Goal: Complete application form

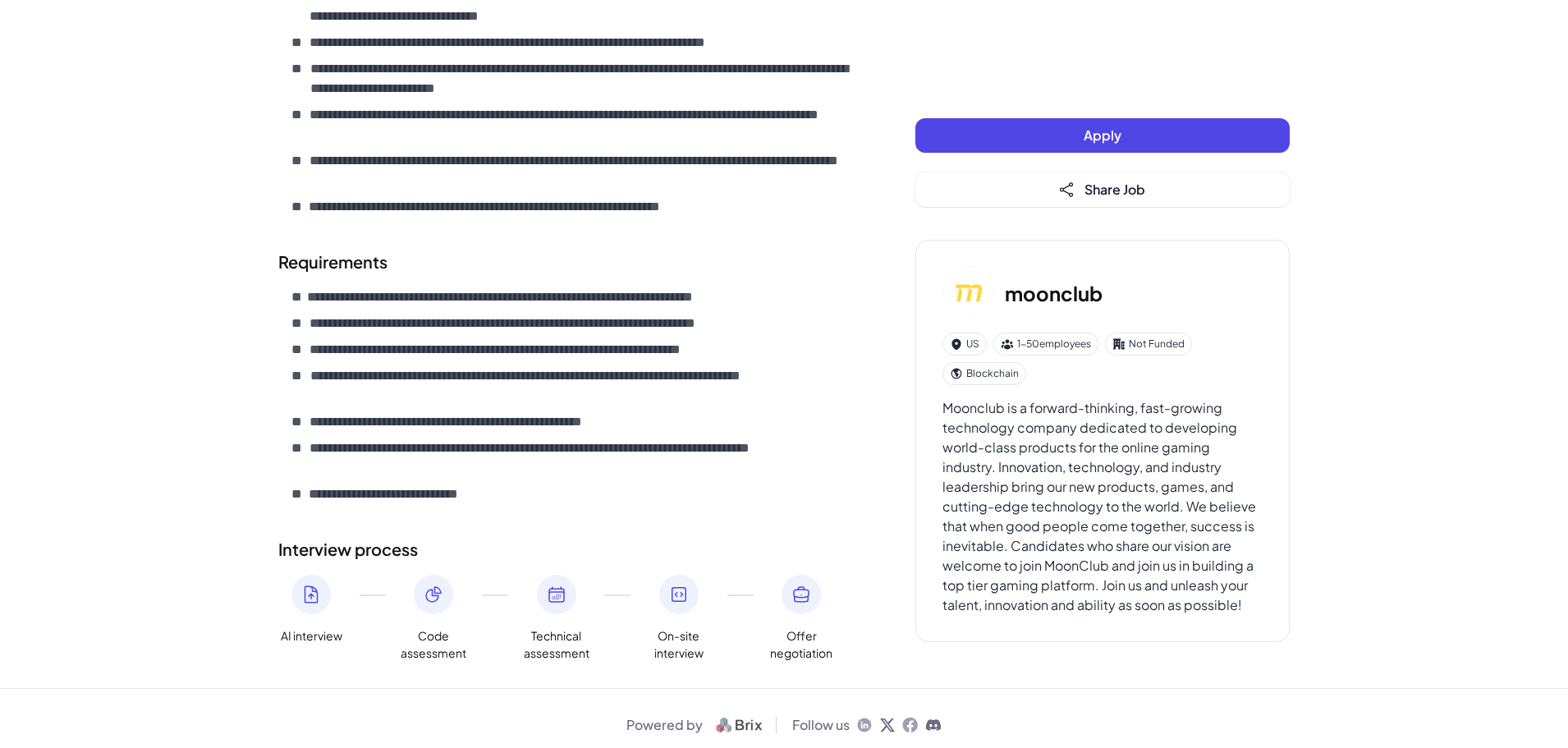
scroll to position [683, 0]
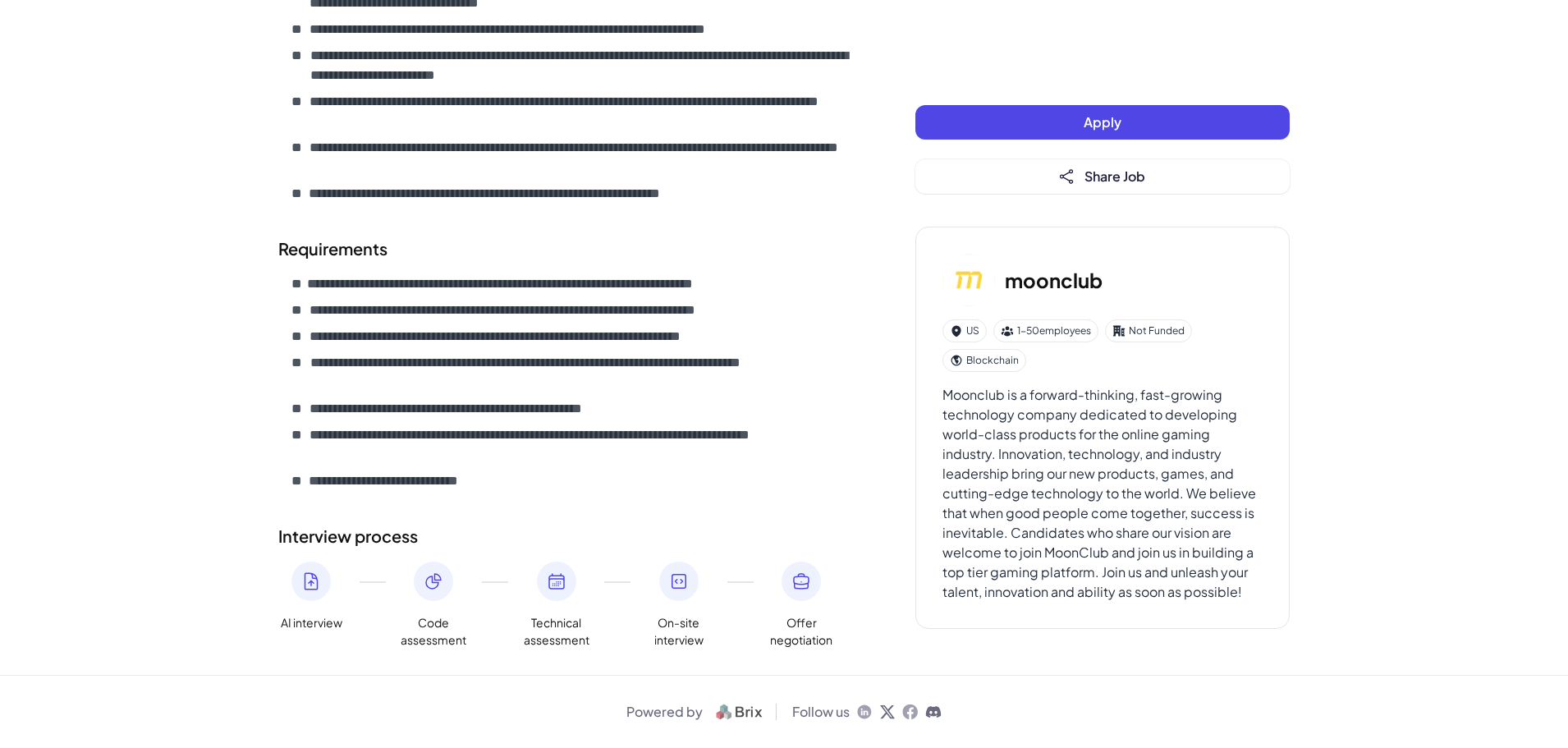
click at [1134, 122] on button "Apply" at bounding box center [1102, 121] width 374 height 35
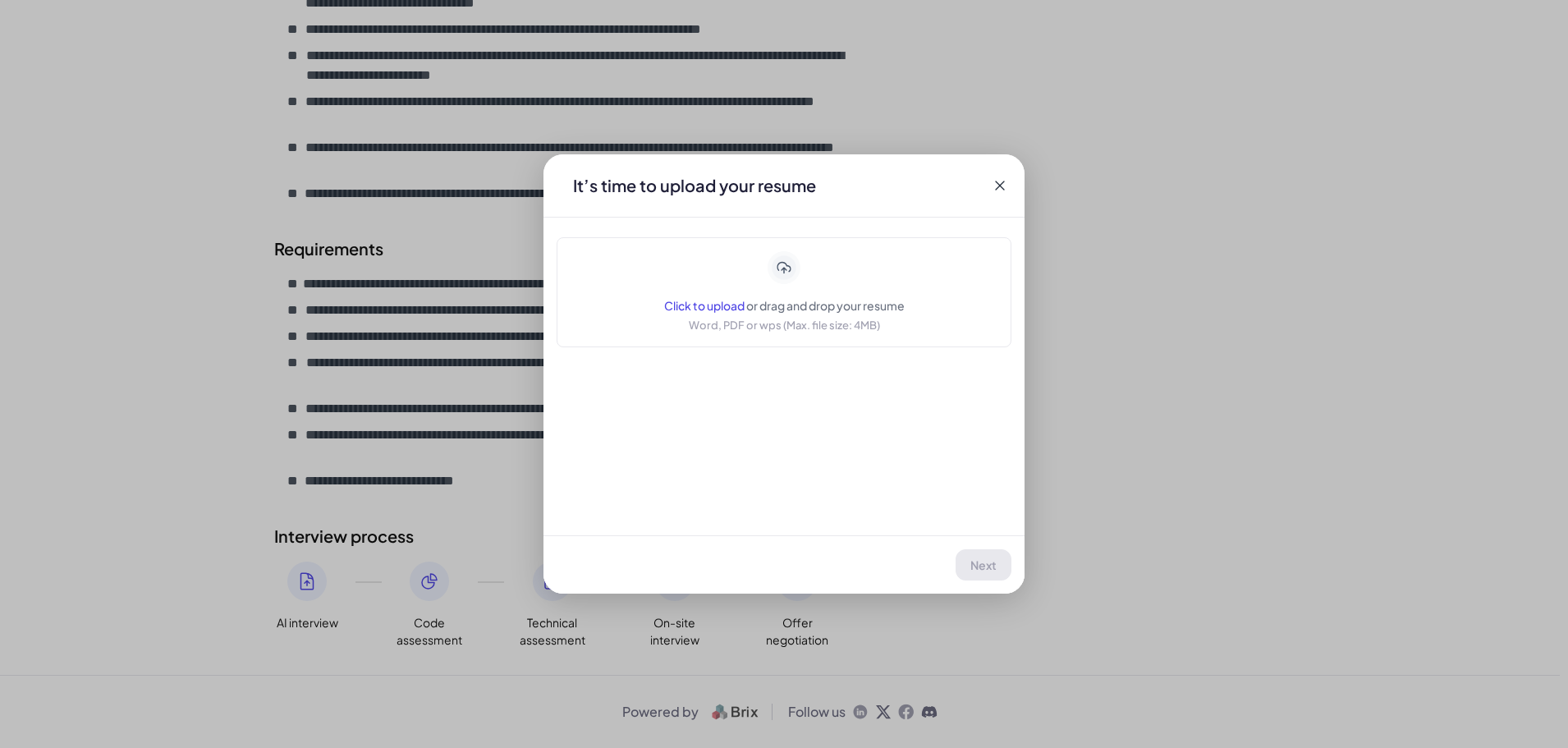
click at [713, 305] on span "Click to upload" at bounding box center [704, 305] width 80 height 15
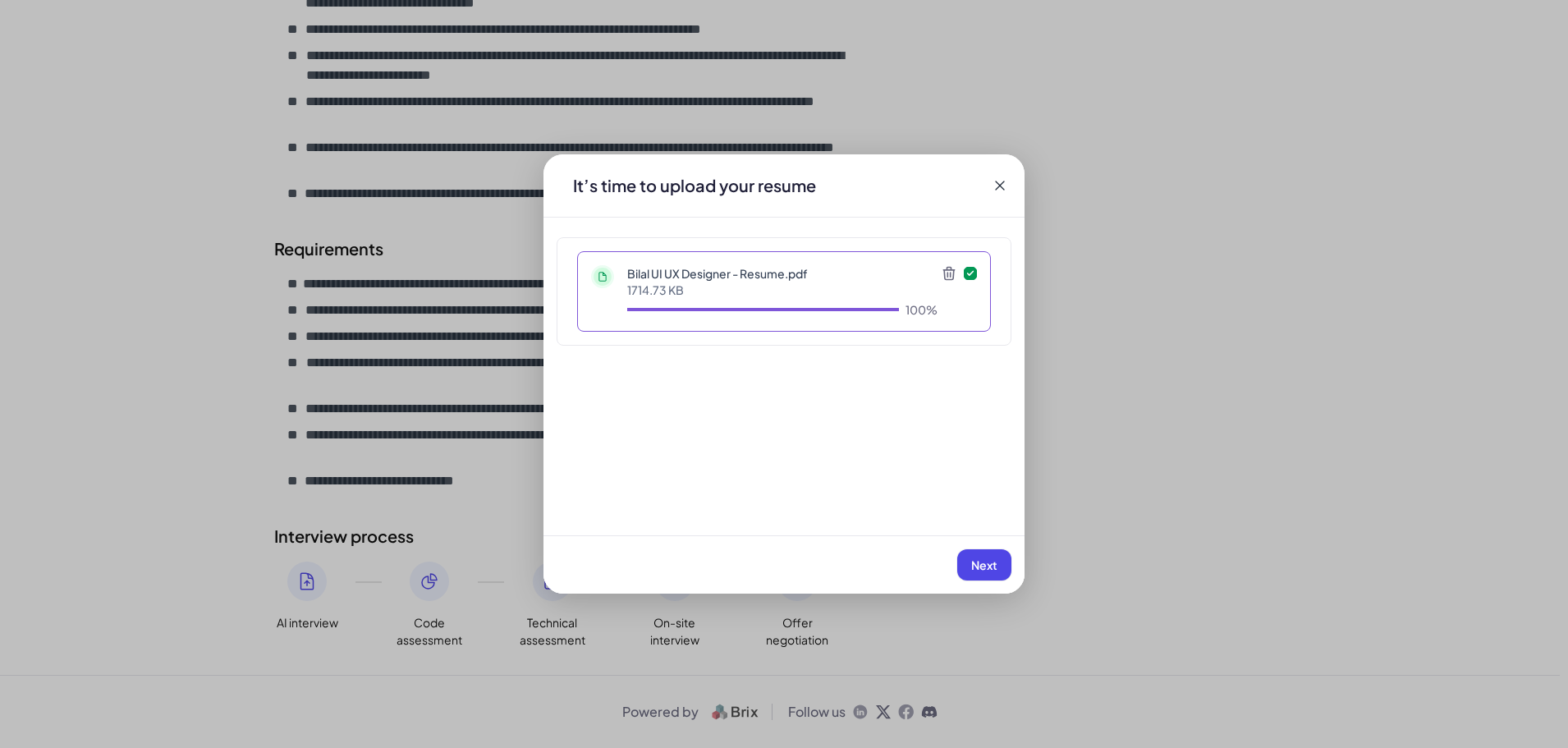
click at [993, 569] on span "Next" at bounding box center [984, 564] width 27 height 15
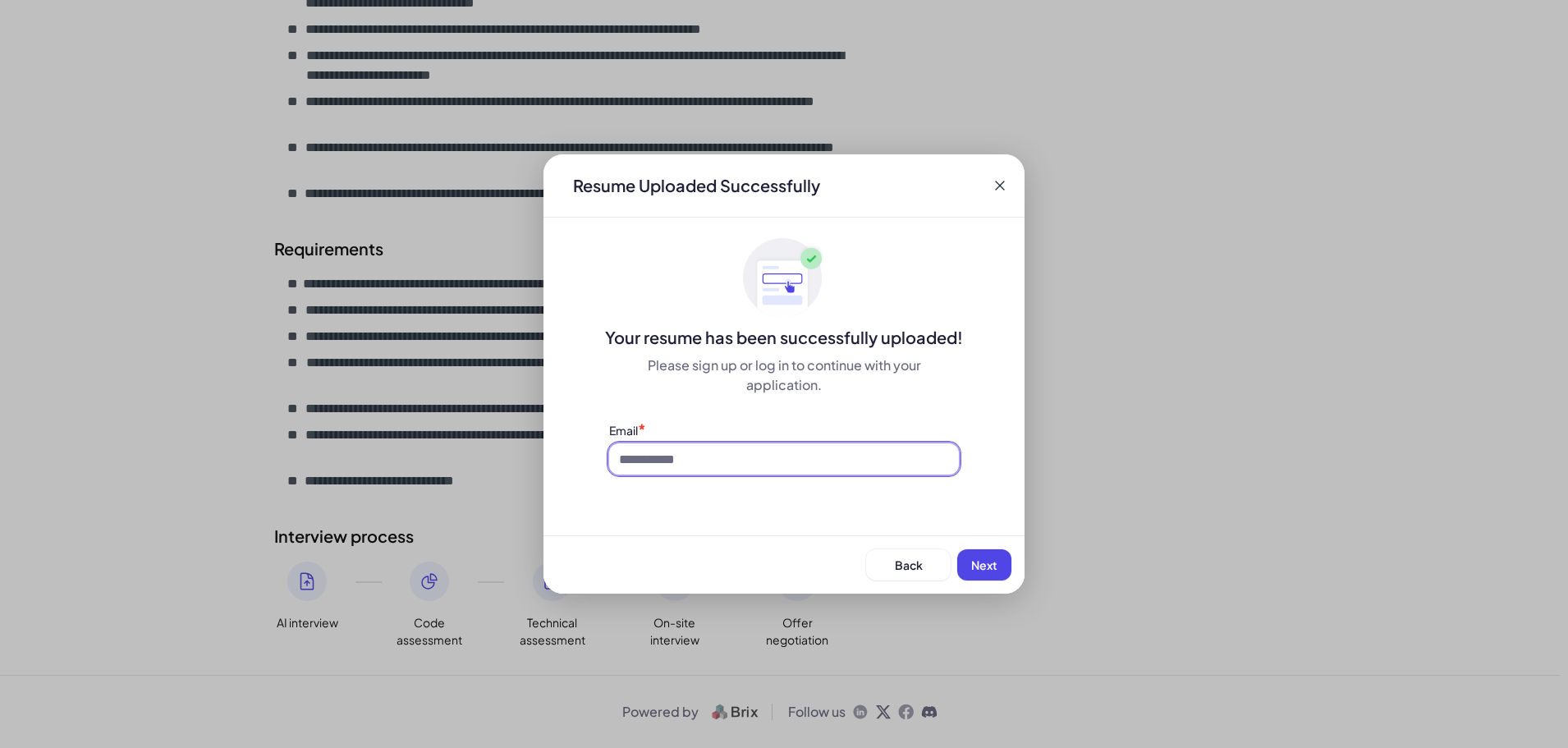
click at [809, 451] on input at bounding box center [784, 459] width 350 height 32
type input "**********"
click at [1001, 562] on button "Next" at bounding box center [984, 564] width 54 height 32
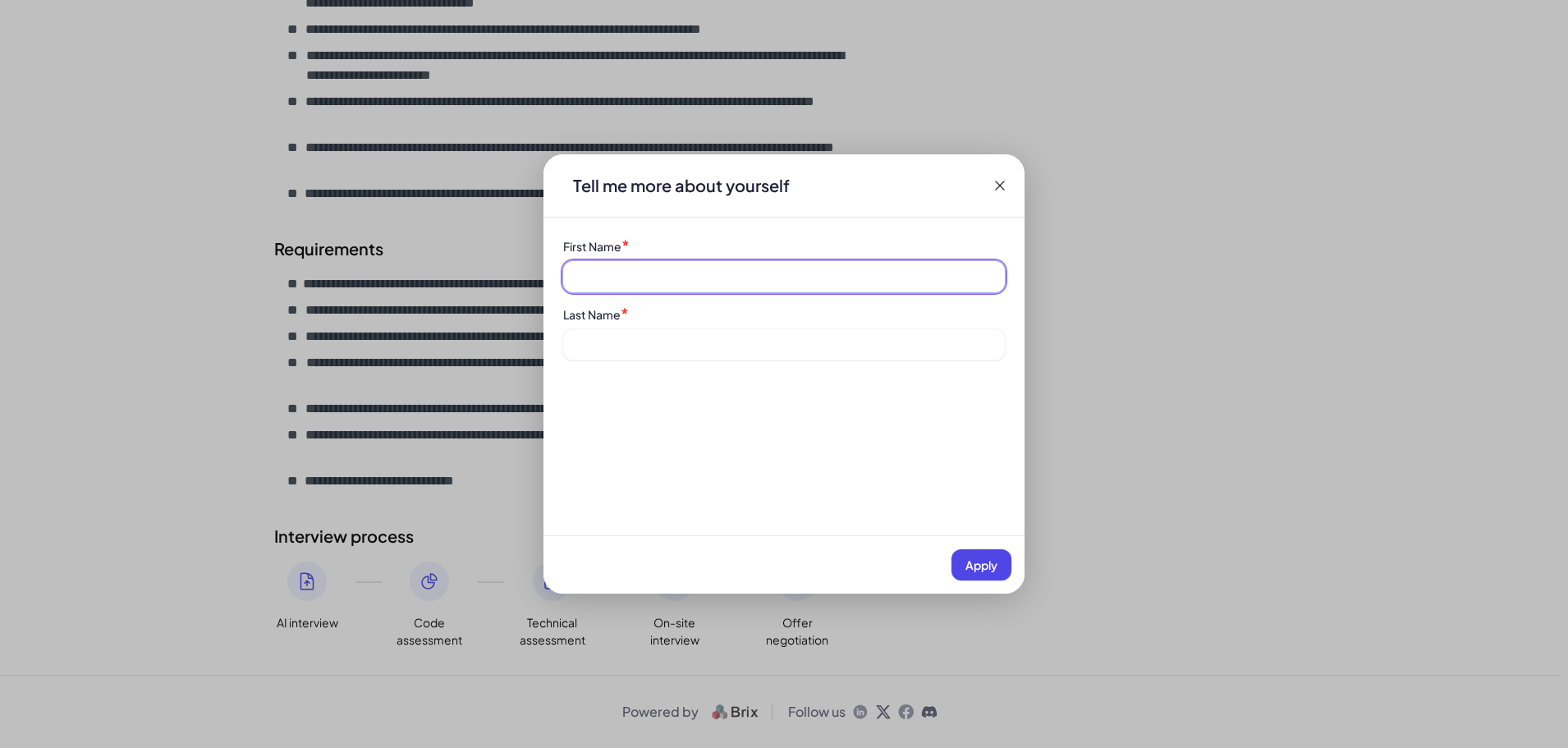
click at [807, 281] on input at bounding box center [783, 276] width 441 height 32
type input "**********"
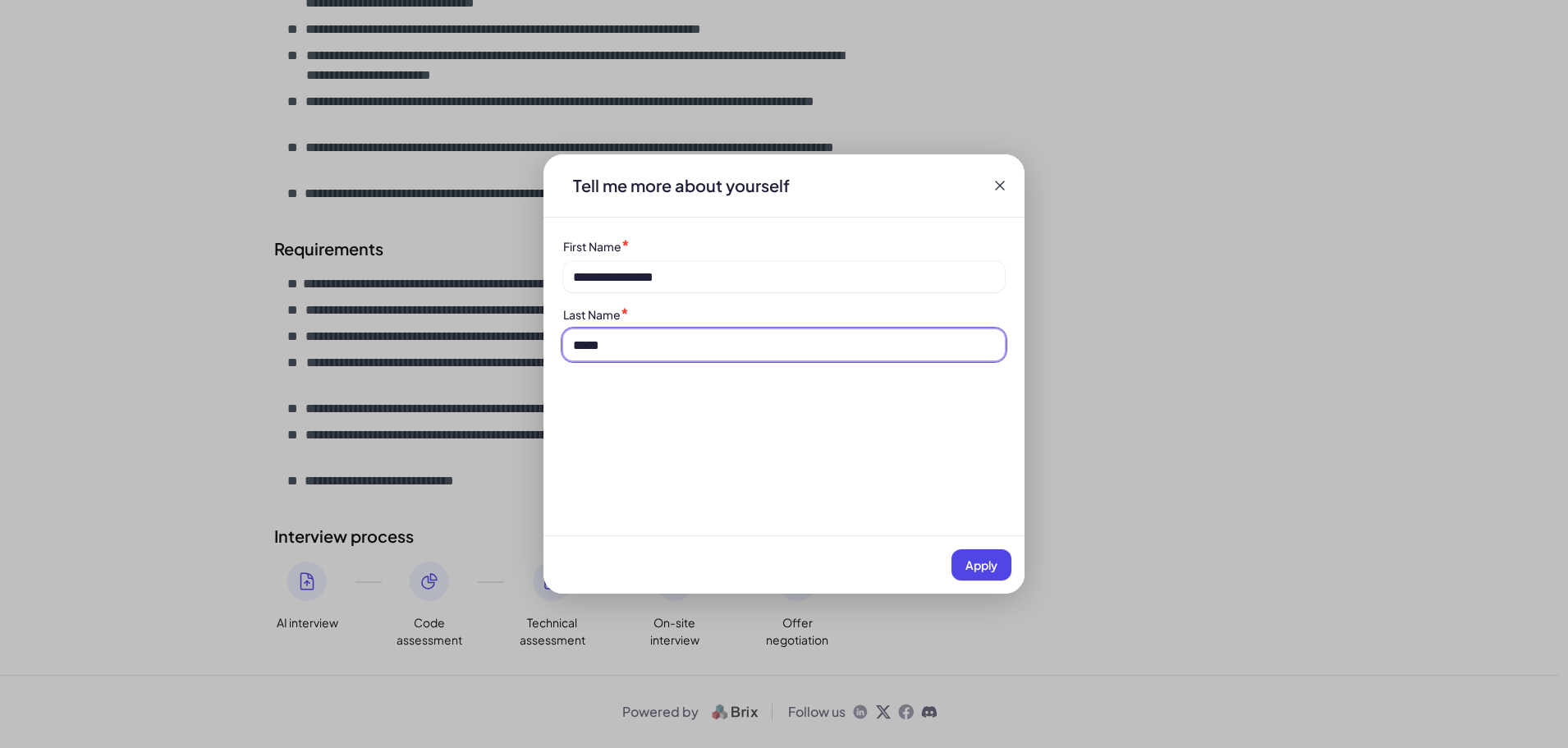
type input "*****"
click at [952, 549] on button "Apply" at bounding box center [981, 564] width 60 height 32
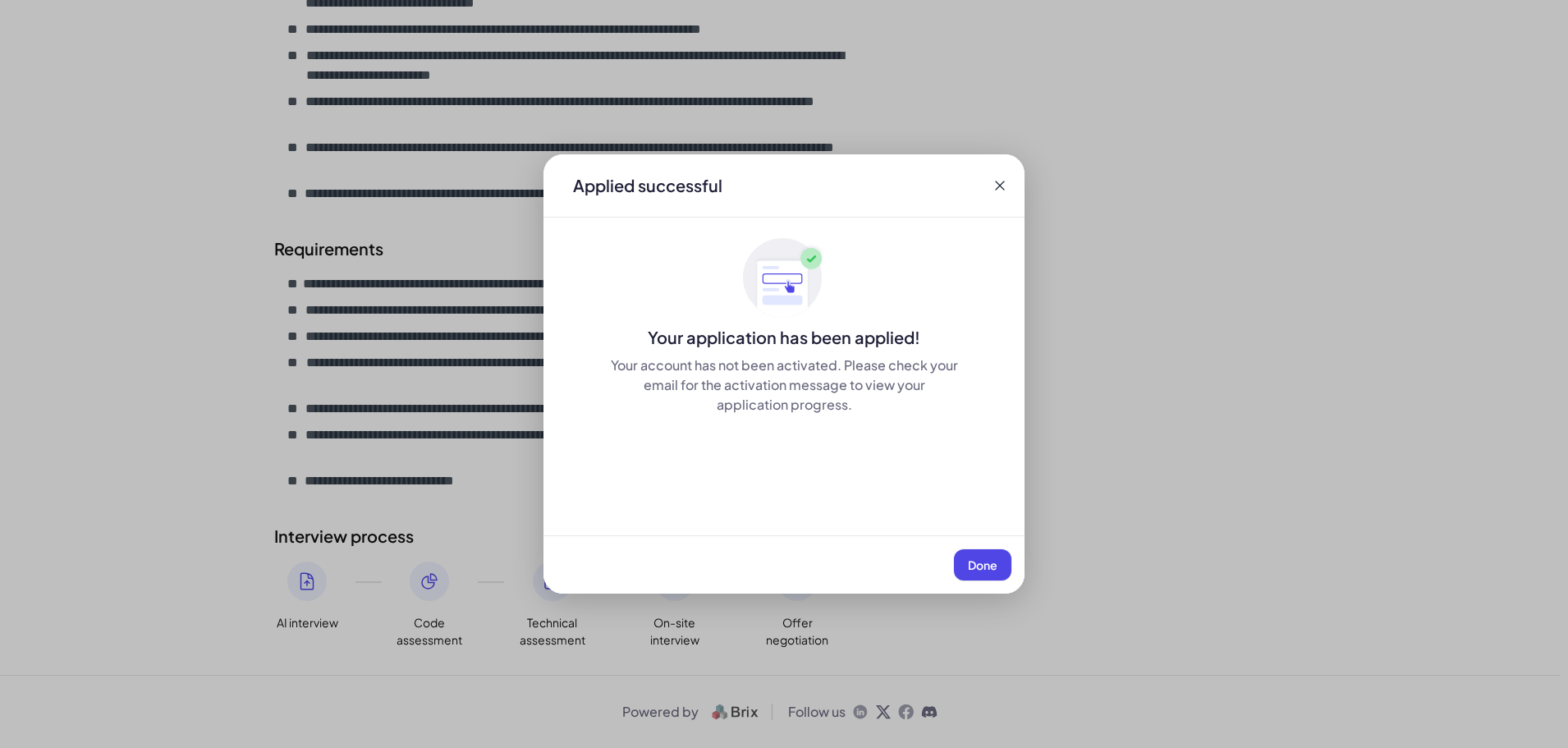
click at [954, 549] on button "Done" at bounding box center [982, 564] width 57 height 32
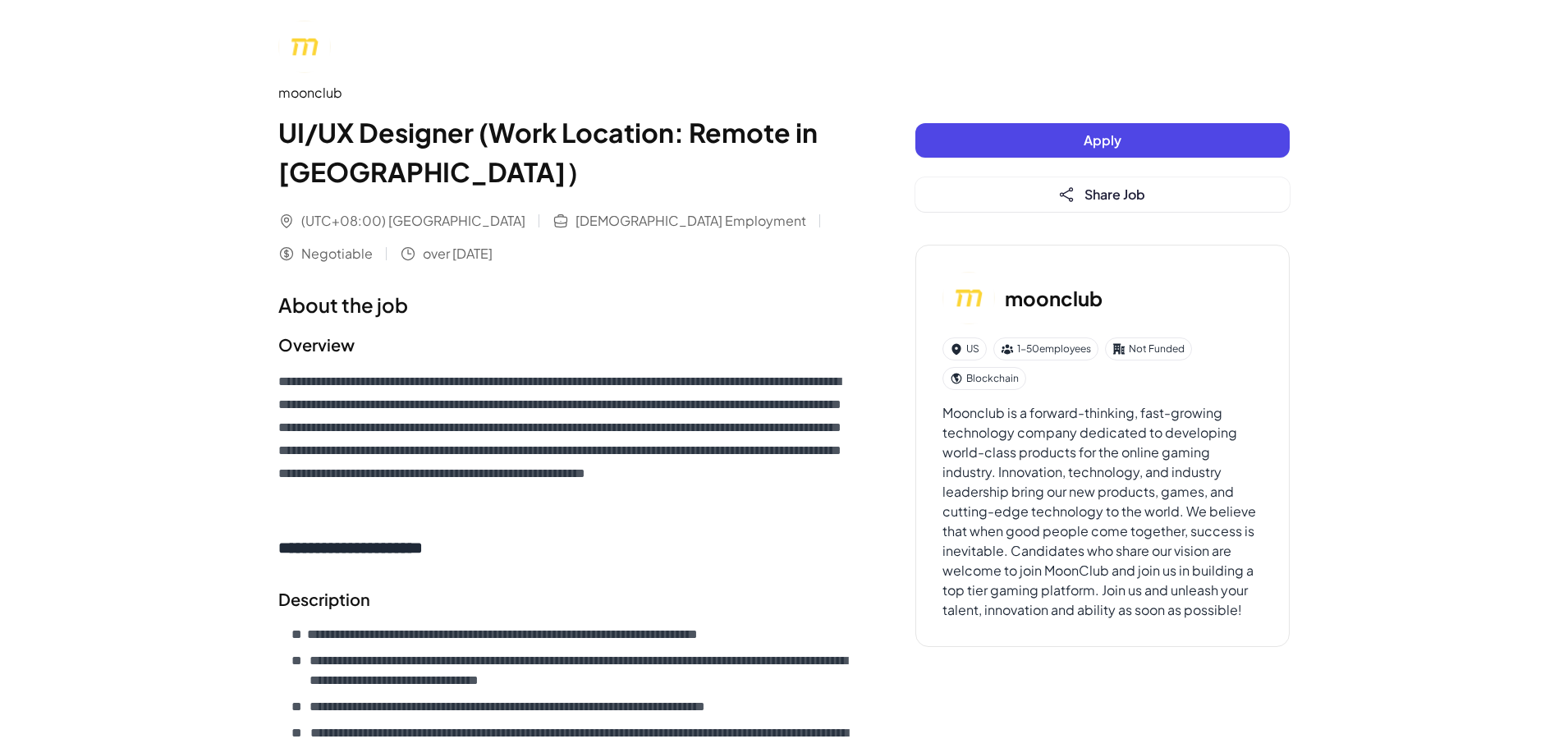
scroll to position [0, 0]
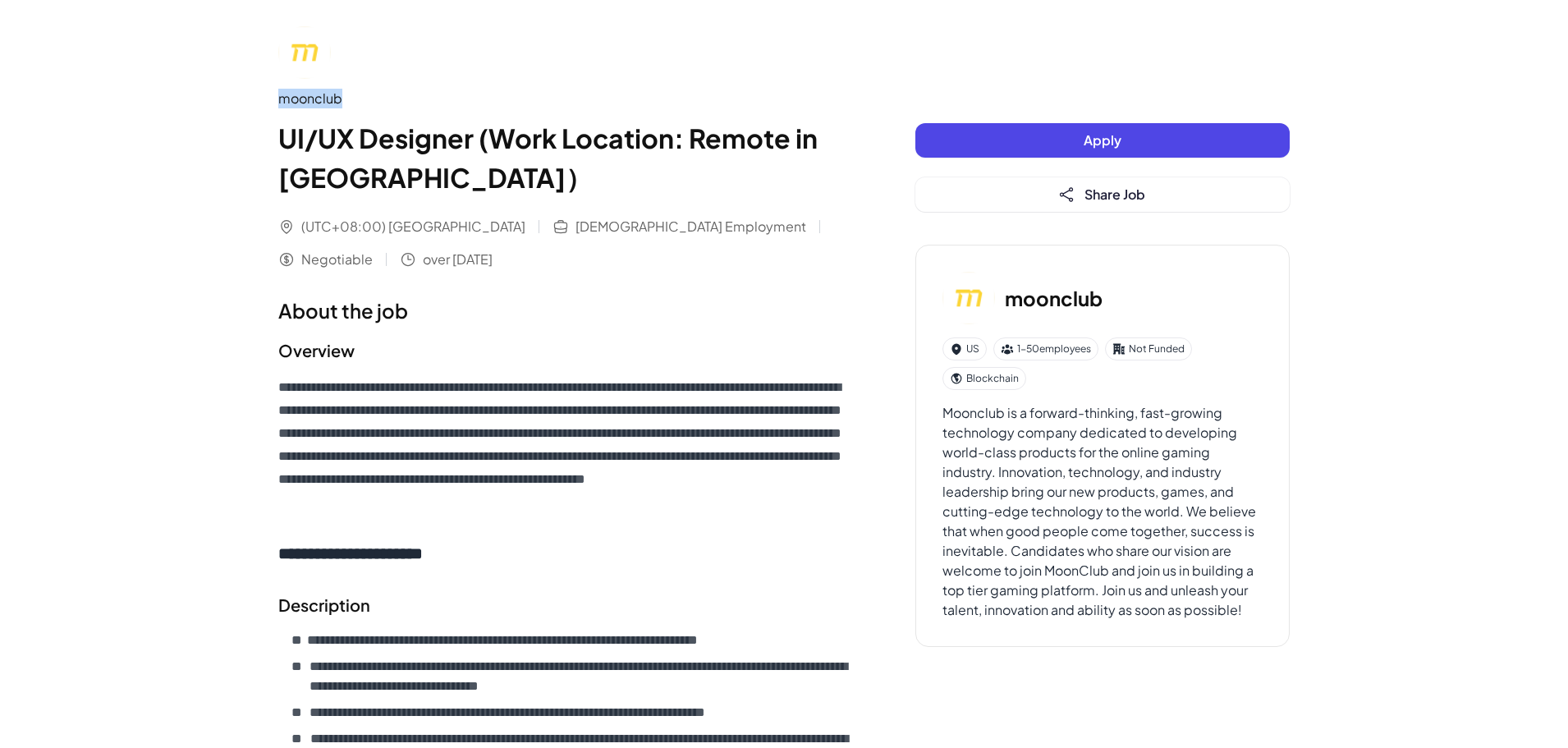
drag, startPoint x: 278, startPoint y: 96, endPoint x: 352, endPoint y: 96, distance: 74.0
click at [352, 96] on div "moonclub" at bounding box center [564, 99] width 572 height 20
click at [445, 67] on div "moonclub UI/UX Designer (Work Location: Remote in Taiwan）" at bounding box center [564, 112] width 572 height 171
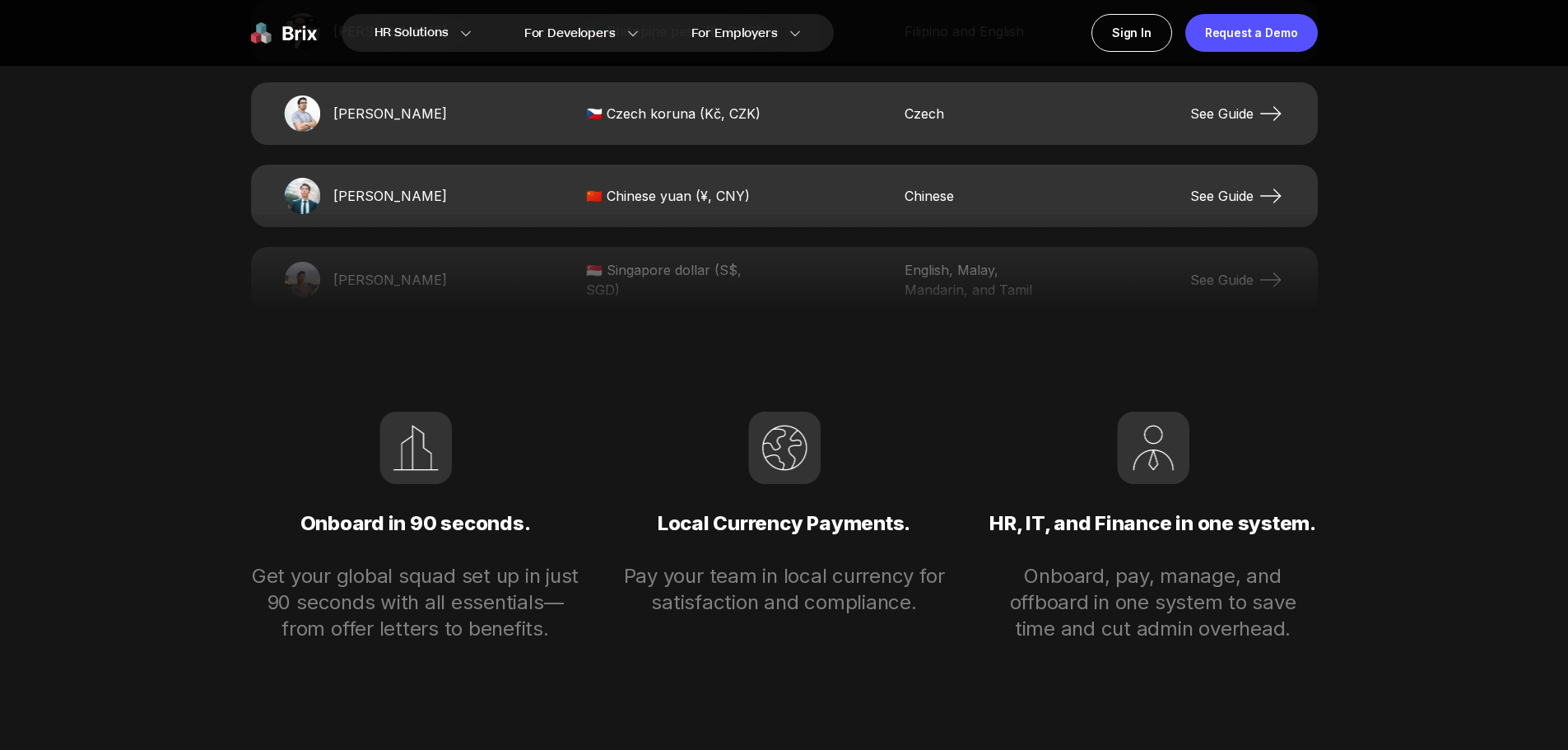
scroll to position [3703, 0]
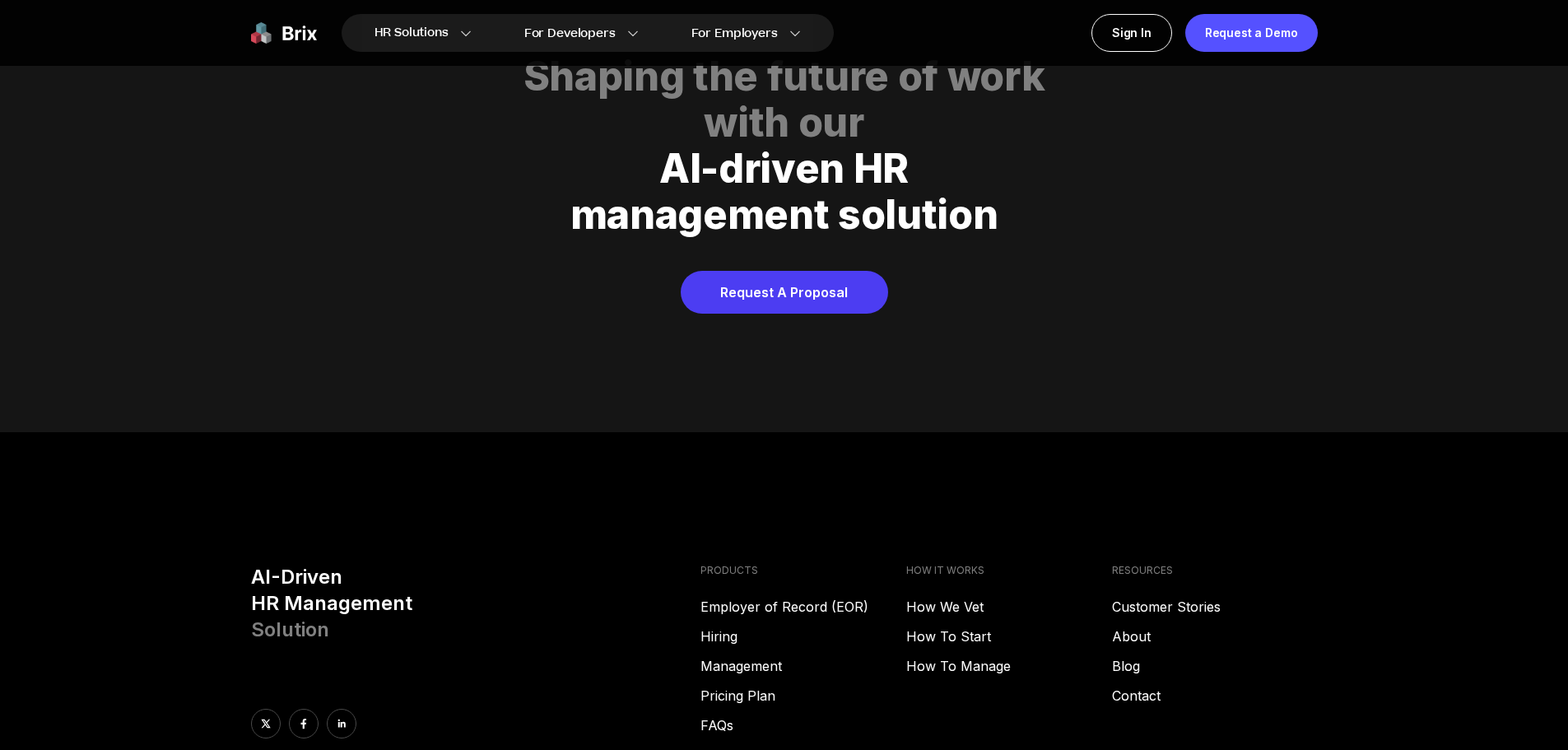
scroll to position [7817, 0]
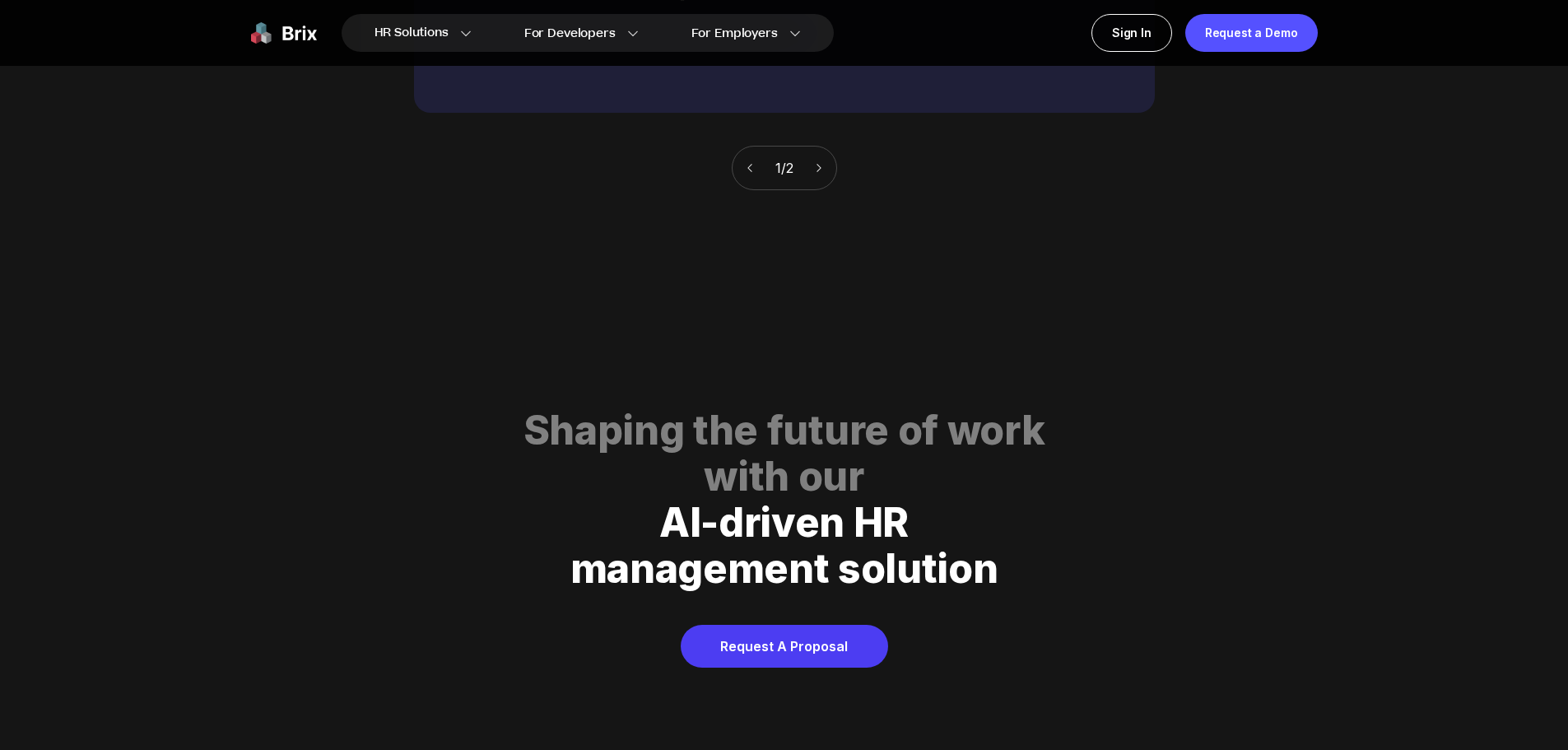
click at [816, 145] on div "1 / 2" at bounding box center [784, 167] width 105 height 45
click at [818, 152] on div "1 / 2" at bounding box center [784, 167] width 105 height 45
click at [819, 162] on icon at bounding box center [820, 168] width 12 height 12
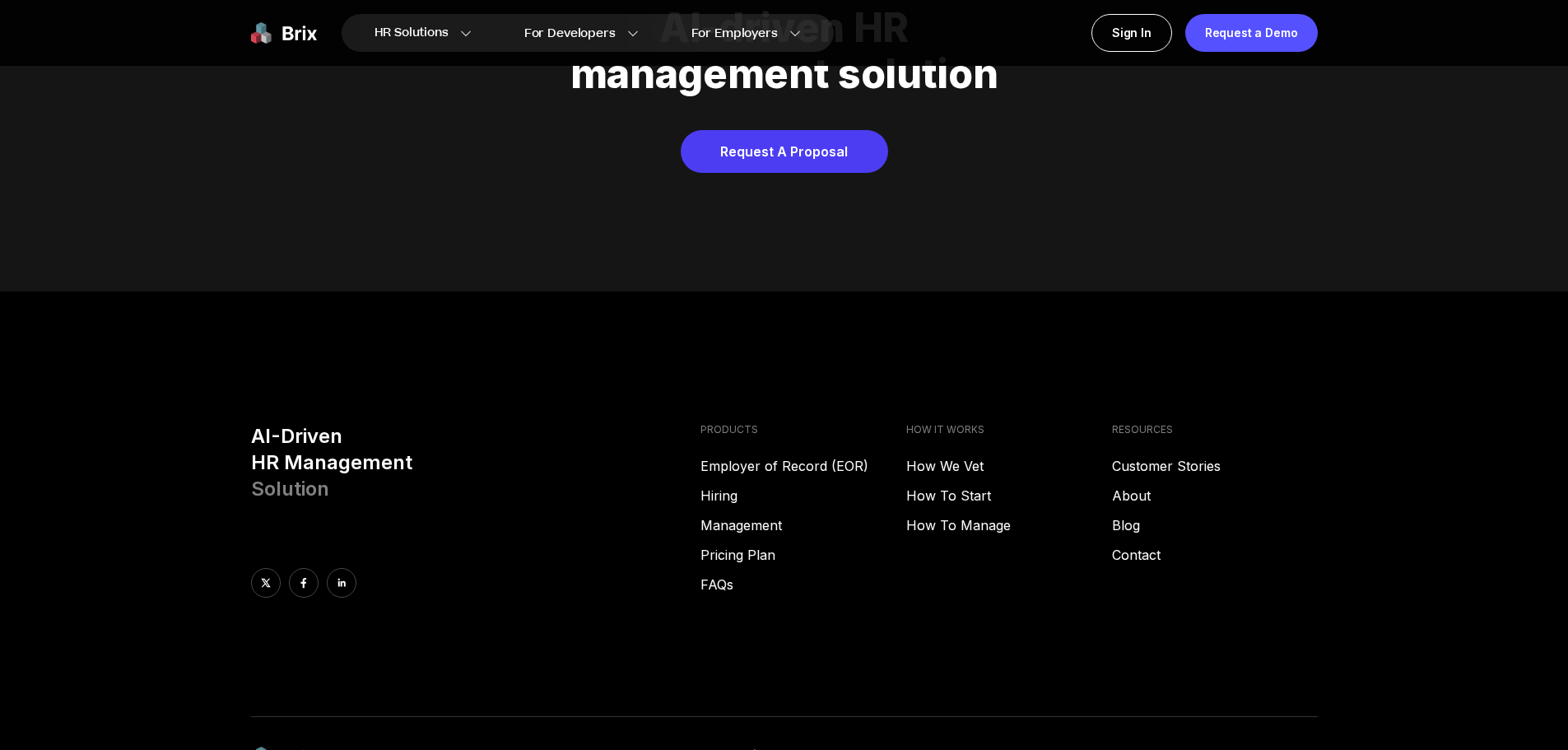
scroll to position [8406, 0]
